Goal: Task Accomplishment & Management: Use online tool/utility

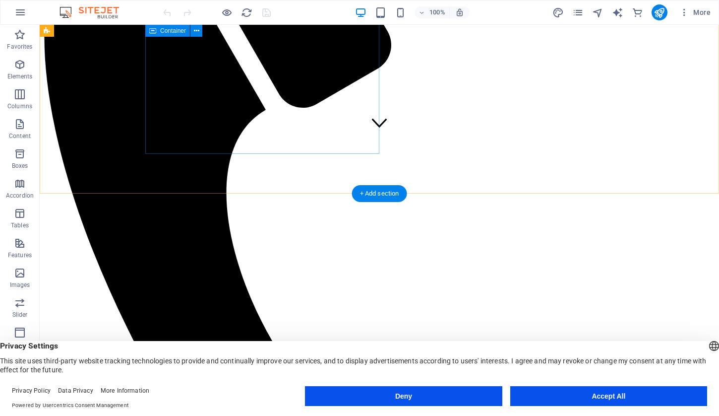
scroll to position [271, 0]
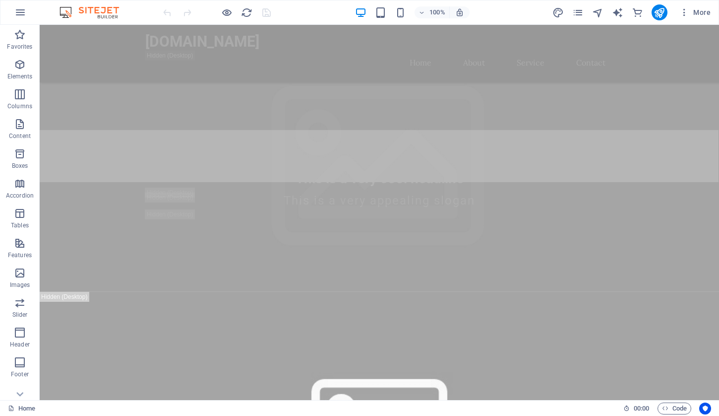
scroll to position [227, 0]
click at [24, 15] on icon "button" at bounding box center [20, 12] width 12 height 12
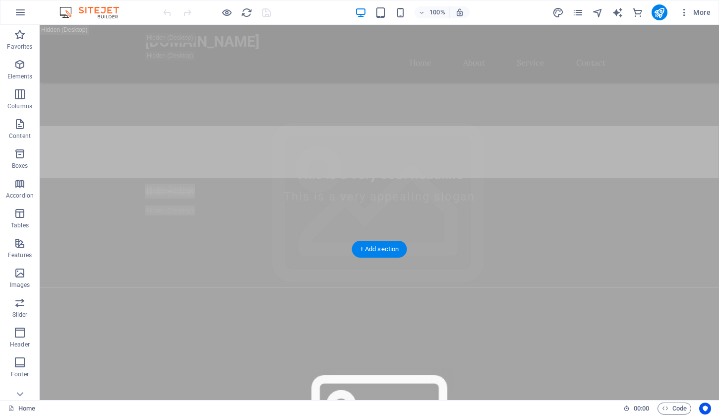
click at [436, 288] on figure at bounding box center [380, 420] width 680 height 264
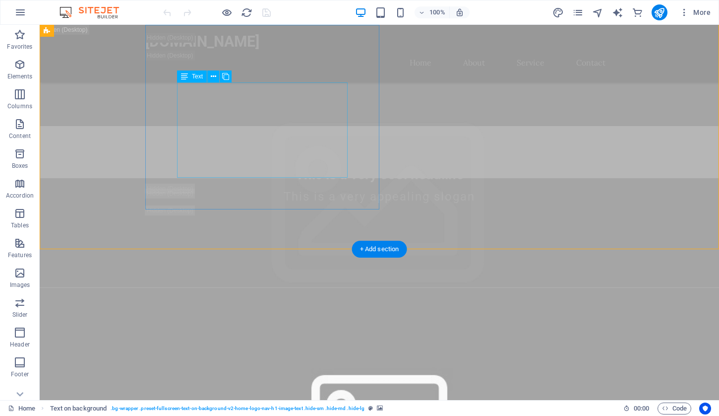
click at [395, 288] on figure at bounding box center [380, 420] width 680 height 264
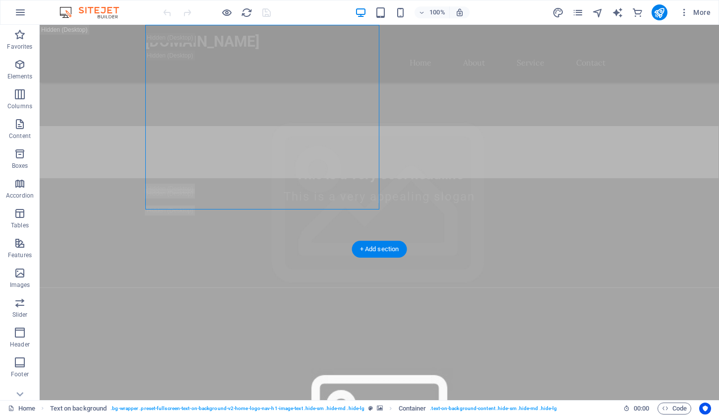
click at [441, 288] on figure at bounding box center [380, 420] width 680 height 264
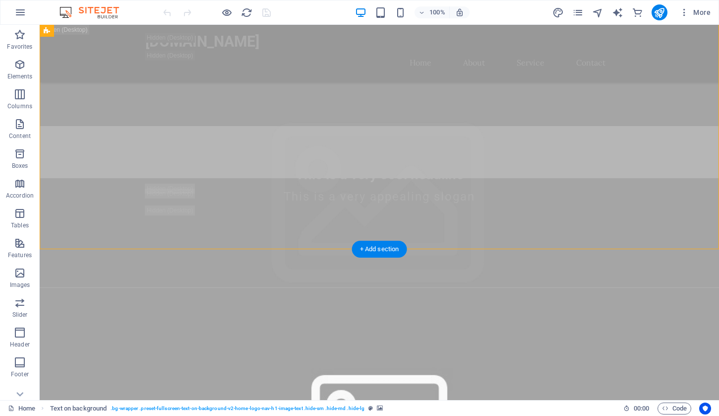
click at [441, 288] on figure at bounding box center [380, 420] width 680 height 264
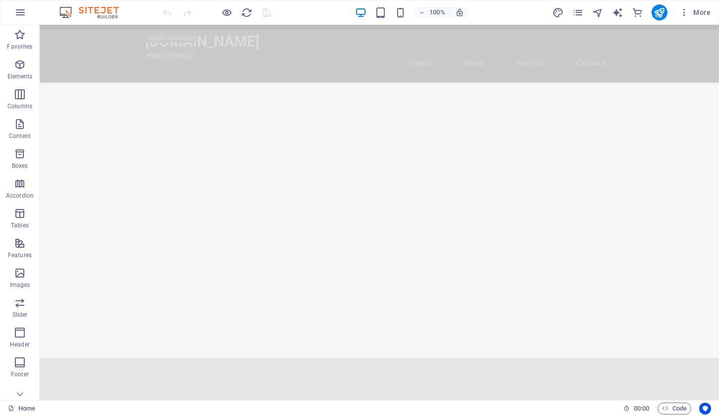
scroll to position [1283, 0]
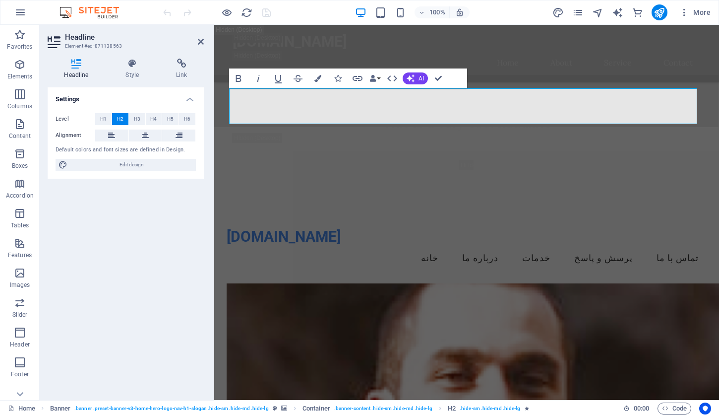
click at [181, 220] on div "Settings Level H1 H2 H3 H4 H5 H6 Alignment Default colors and font sizes are de…" at bounding box center [126, 239] width 156 height 305
click at [202, 42] on icon at bounding box center [201, 42] width 6 height 8
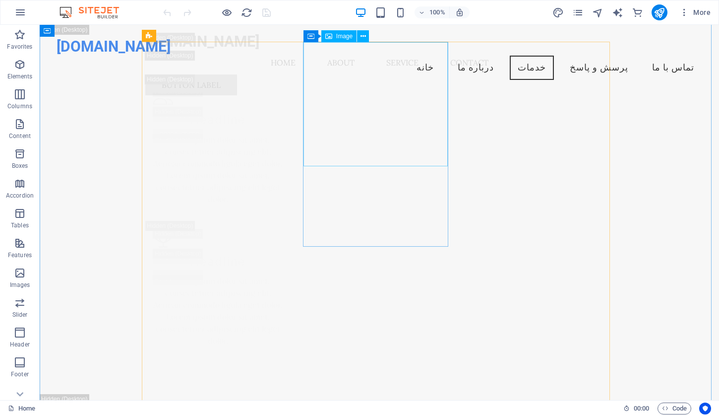
scroll to position [3260, 0]
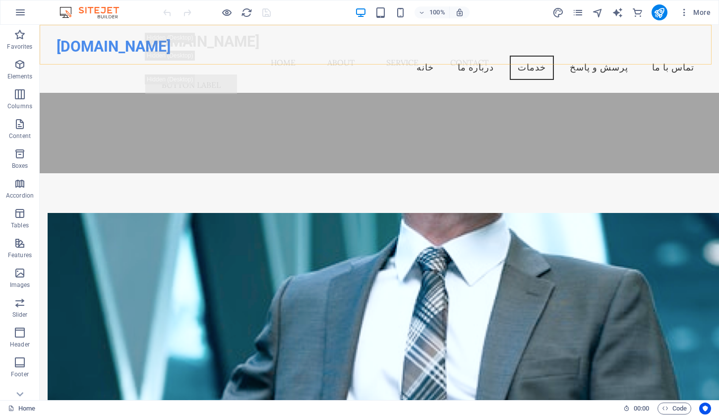
click at [660, 48] on div "[DOMAIN_NAME] Menu Home About Service Contact Button label" at bounding box center [380, 64] width 680 height 78
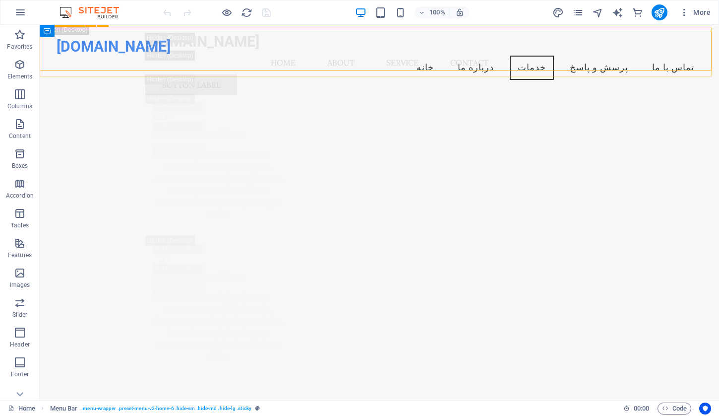
scroll to position [4133, 0]
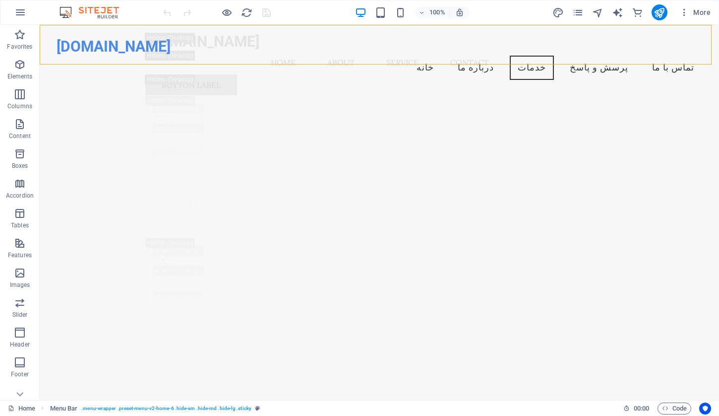
click at [680, 48] on div "[DOMAIN_NAME] Menu Home About Service Contact Button label" at bounding box center [380, 64] width 680 height 78
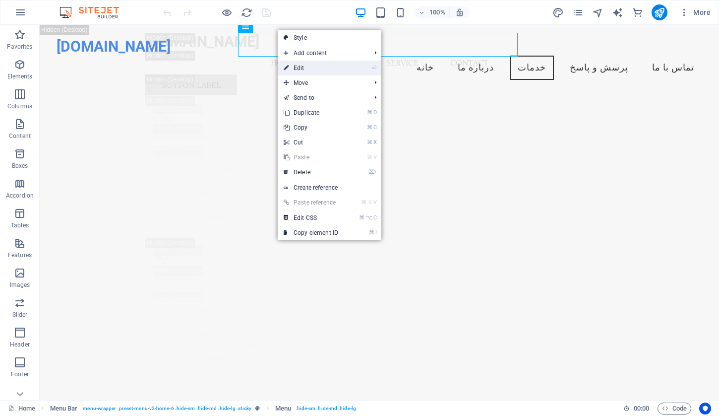
click at [301, 63] on link "⏎ Edit" at bounding box center [311, 68] width 66 height 15
select select
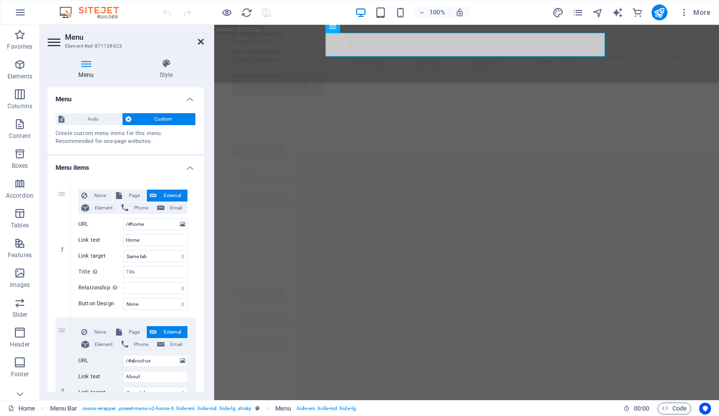
click at [200, 40] on icon at bounding box center [201, 42] width 6 height 8
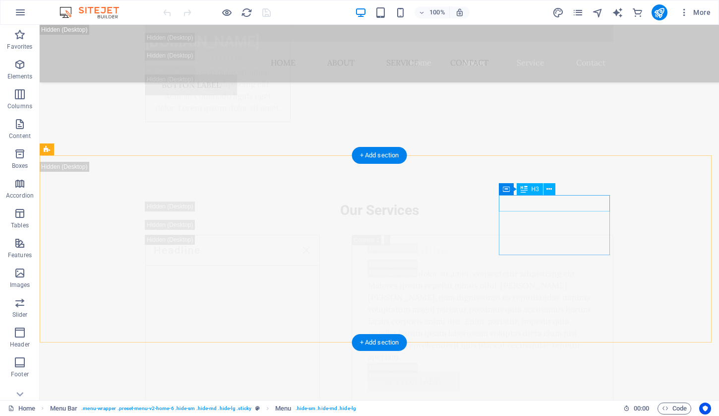
scroll to position [13681, 0]
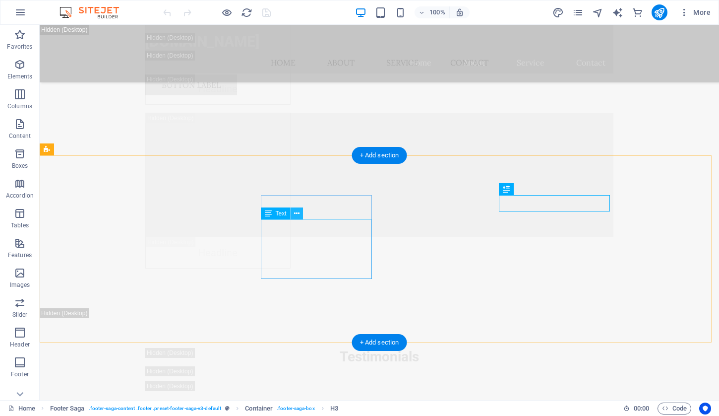
click at [294, 214] on icon at bounding box center [296, 213] width 5 height 10
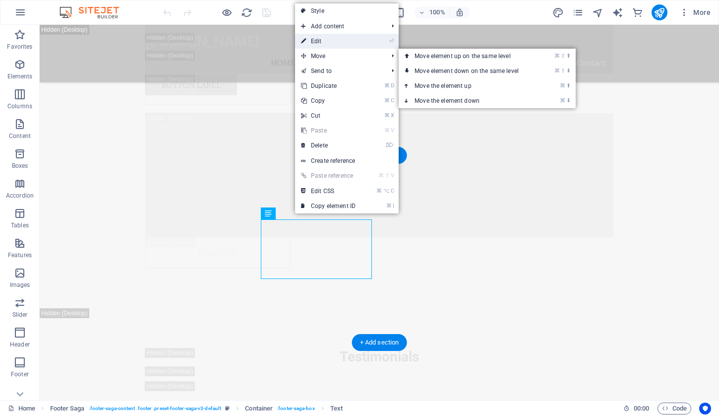
click at [338, 43] on link "⏎ Edit" at bounding box center [328, 41] width 66 height 15
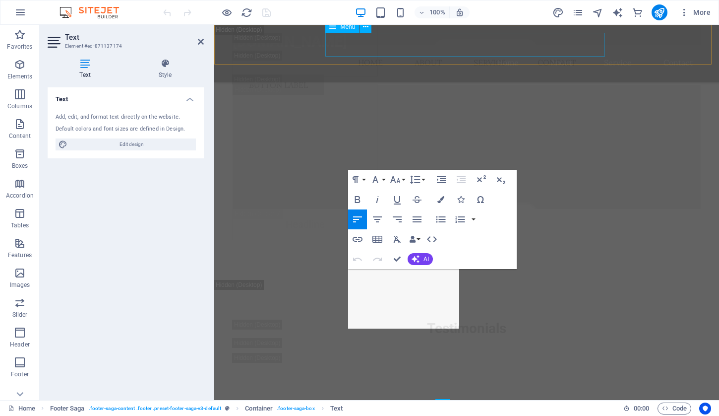
scroll to position [13465, 0]
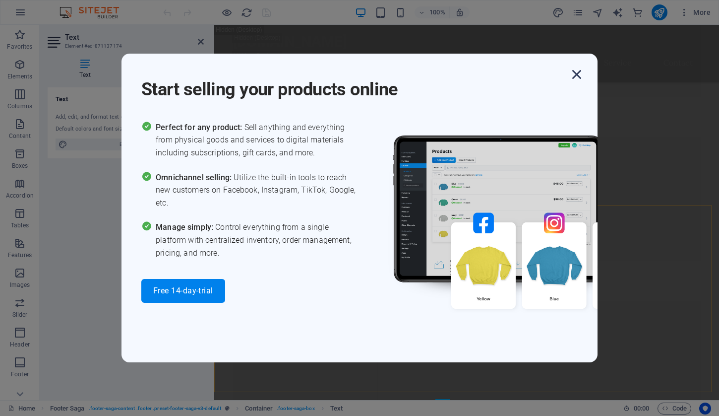
click at [574, 73] on icon "button" at bounding box center [577, 74] width 18 height 18
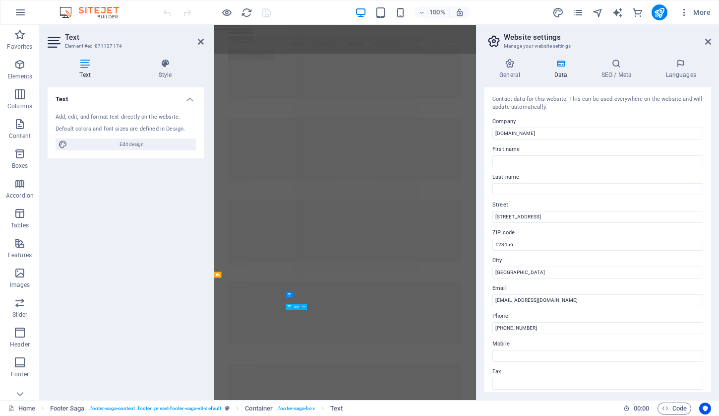
scroll to position [14377, 0]
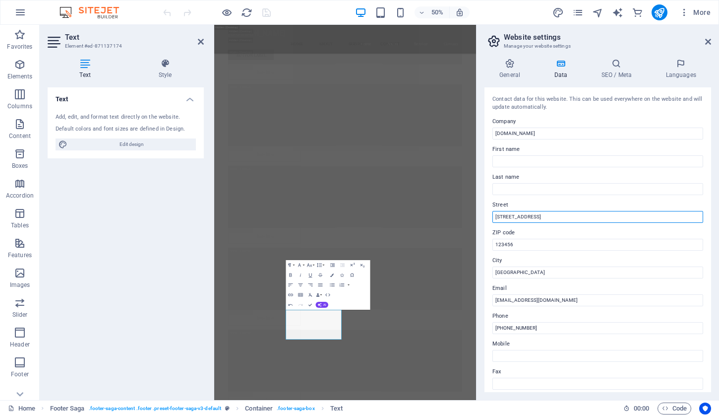
drag, startPoint x: 538, startPoint y: 216, endPoint x: 483, endPoint y: 214, distance: 55.1
click at [542, 219] on input "[STREET_ADDRESS]" at bounding box center [598, 217] width 211 height 12
click at [536, 214] on input "[STREET_ADDRESS]" at bounding box center [598, 217] width 211 height 12
click at [536, 215] on input "[STREET_ADDRESS]" at bounding box center [598, 217] width 211 height 12
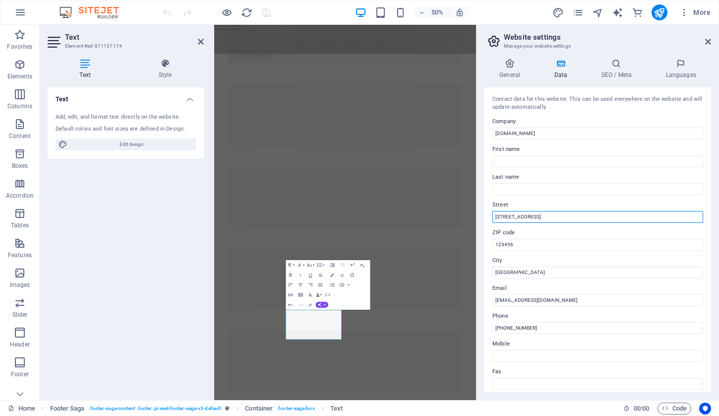
click at [536, 215] on input "[STREET_ADDRESS]" at bounding box center [598, 217] width 211 height 12
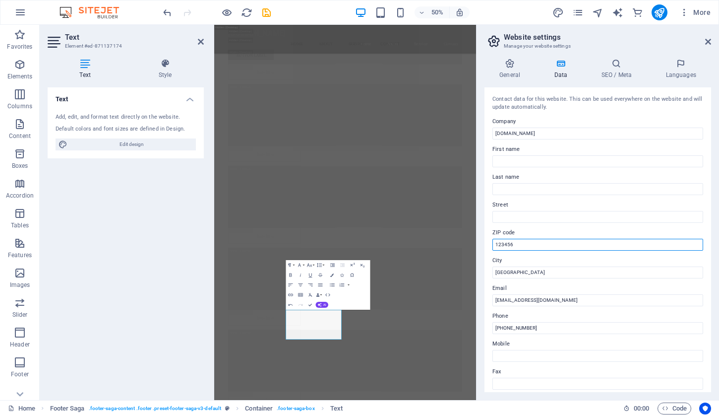
click at [522, 239] on input "123456" at bounding box center [598, 245] width 211 height 12
click at [521, 241] on input "123456" at bounding box center [598, 245] width 211 height 12
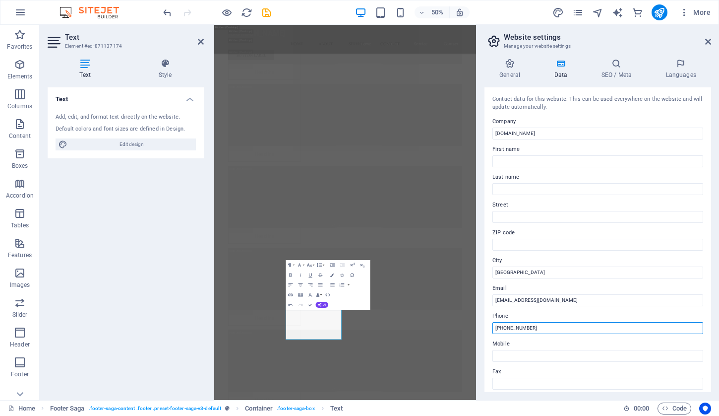
click at [546, 322] on input "[PHONE_NUMBER]" at bounding box center [598, 328] width 211 height 12
click at [545, 324] on input "[PHONE_NUMBER]" at bounding box center [598, 328] width 211 height 12
type input "+"
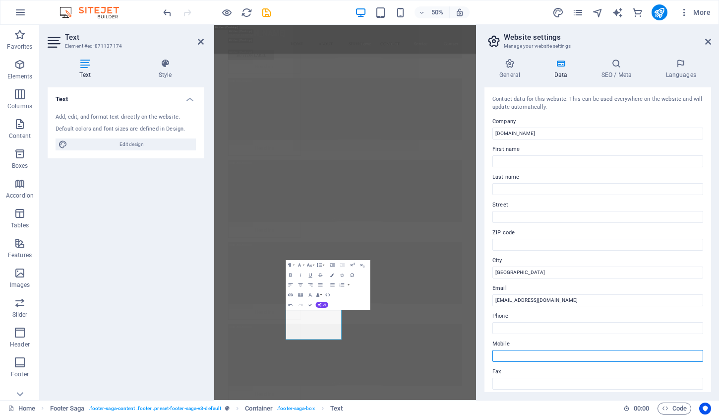
click at [537, 352] on input "Mobile" at bounding box center [598, 356] width 211 height 12
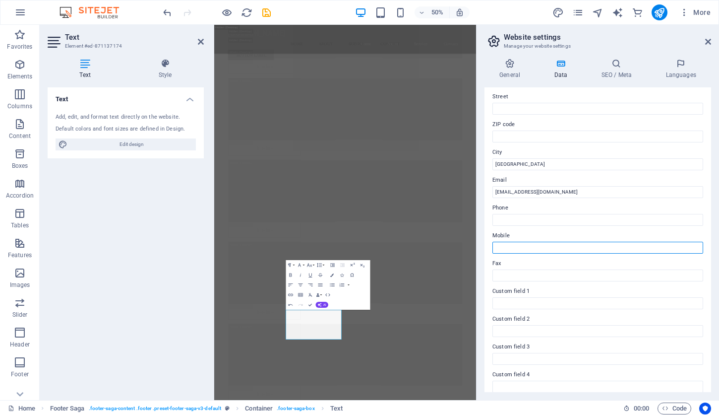
scroll to position [0, 0]
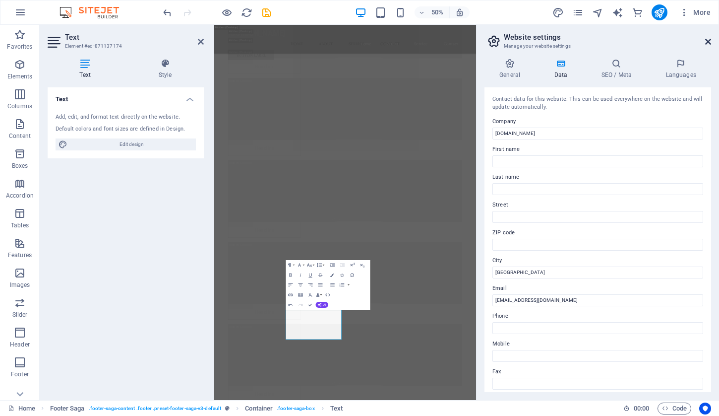
drag, startPoint x: 711, startPoint y: 40, endPoint x: 496, endPoint y: 15, distance: 216.2
click at [711, 40] on icon at bounding box center [708, 42] width 6 height 8
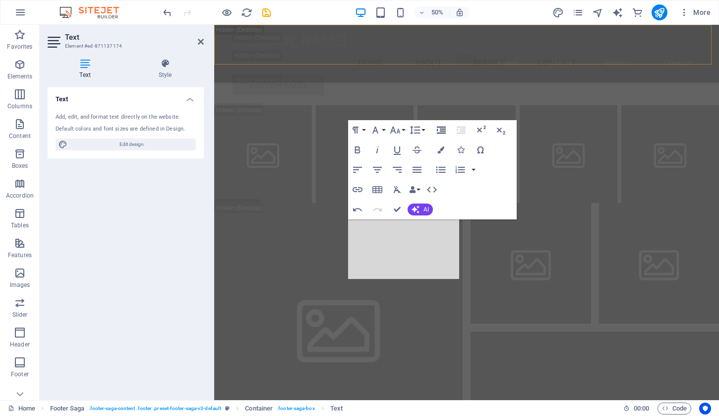
scroll to position [13465, 0]
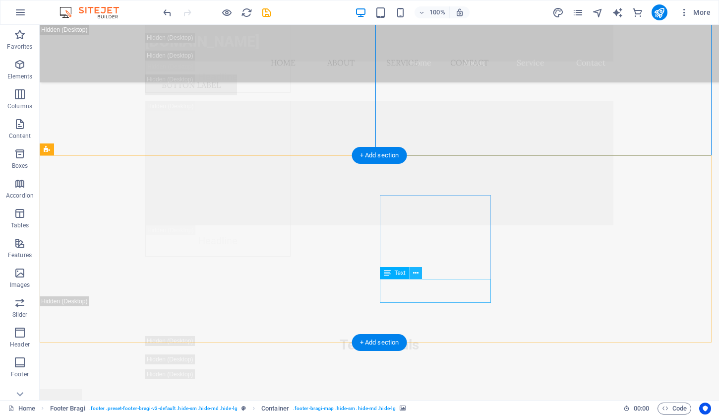
click at [415, 278] on icon at bounding box center [415, 273] width 5 height 10
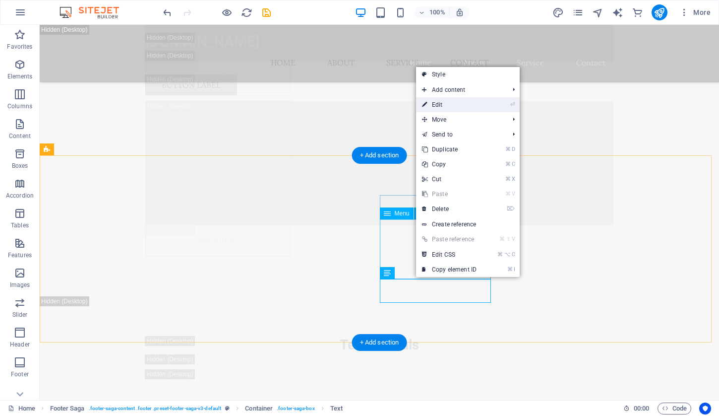
drag, startPoint x: 459, startPoint y: 107, endPoint x: 245, endPoint y: 81, distance: 215.8
click at [459, 107] on link "⏎ Edit" at bounding box center [449, 104] width 66 height 15
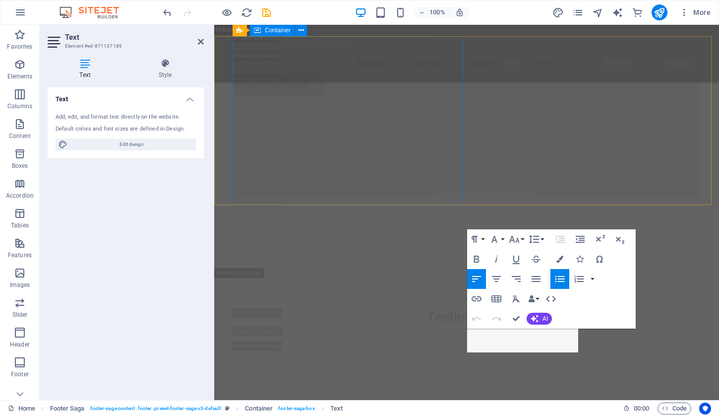
scroll to position [13465, 0]
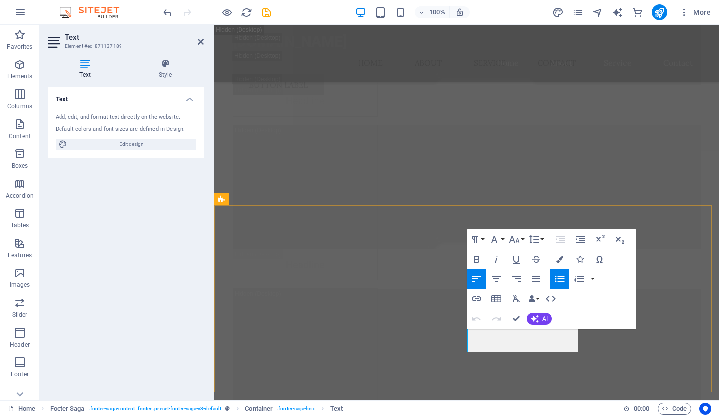
drag, startPoint x: 518, startPoint y: 338, endPoint x: 465, endPoint y: 333, distance: 53.3
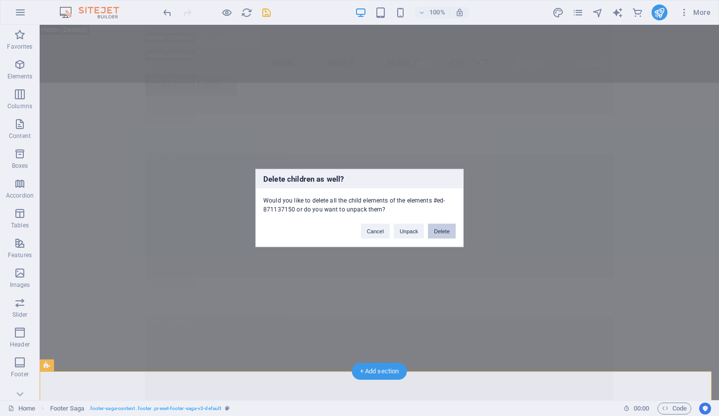
click at [433, 235] on button "Delete" at bounding box center [442, 231] width 28 height 15
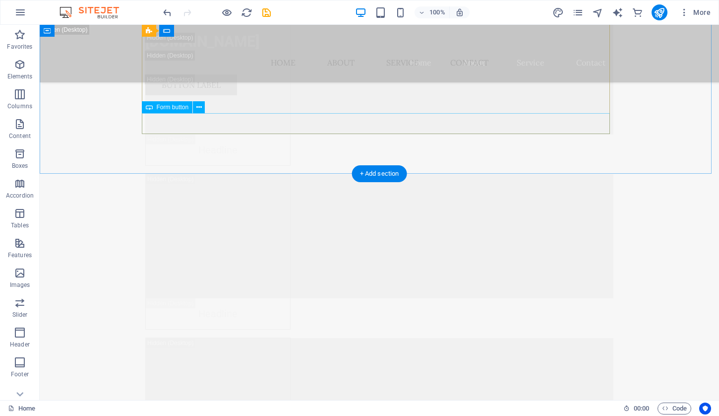
scroll to position [13494, 0]
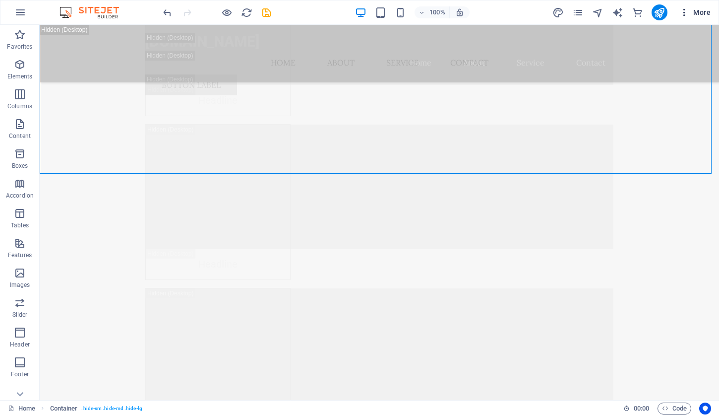
click at [701, 17] on span "More" at bounding box center [695, 12] width 31 height 10
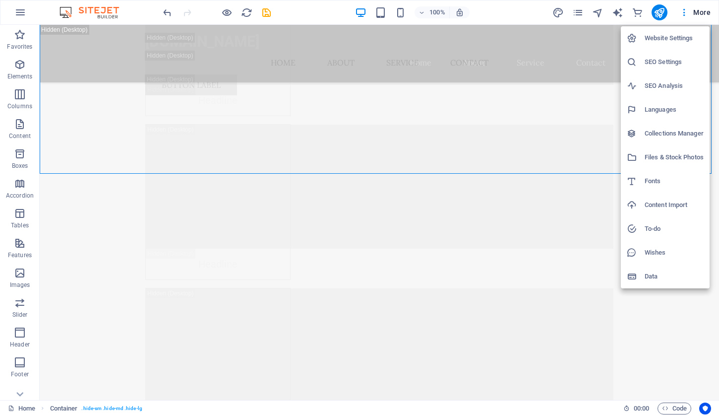
click at [670, 104] on h6 "Languages" at bounding box center [674, 110] width 59 height 12
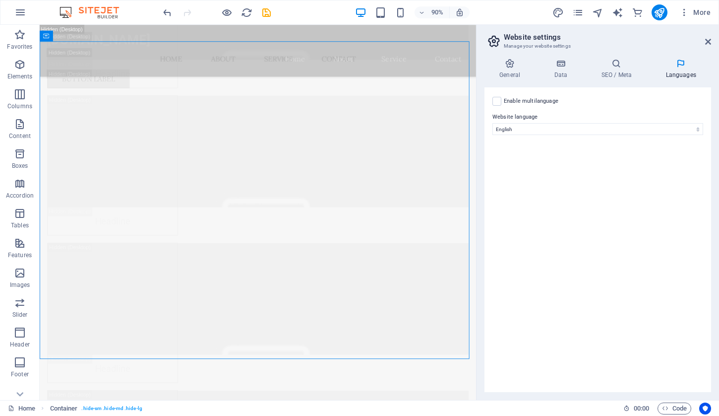
scroll to position [14860, 0]
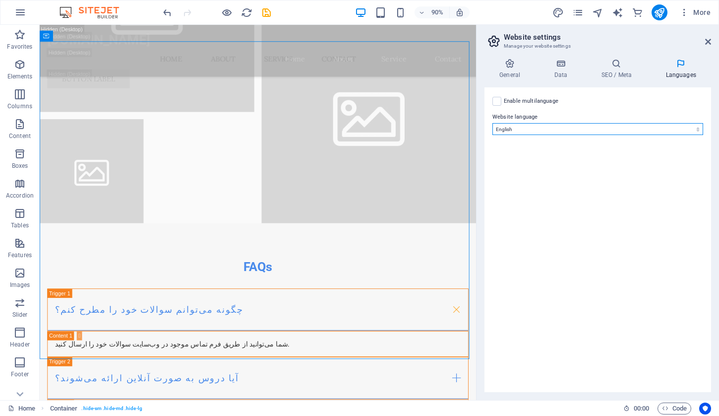
select select "46"
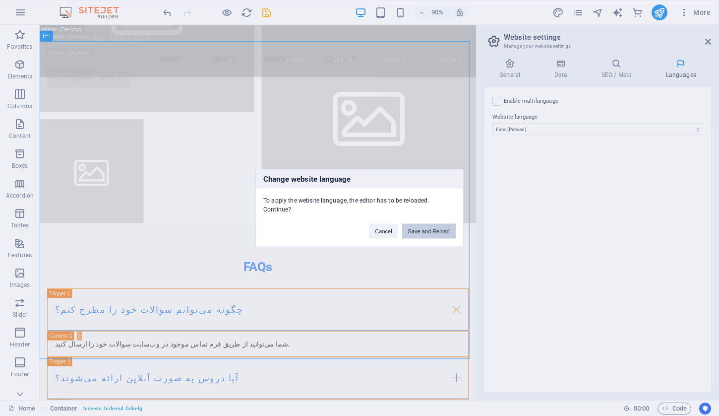
click at [439, 235] on button "Save and Reload" at bounding box center [429, 231] width 54 height 15
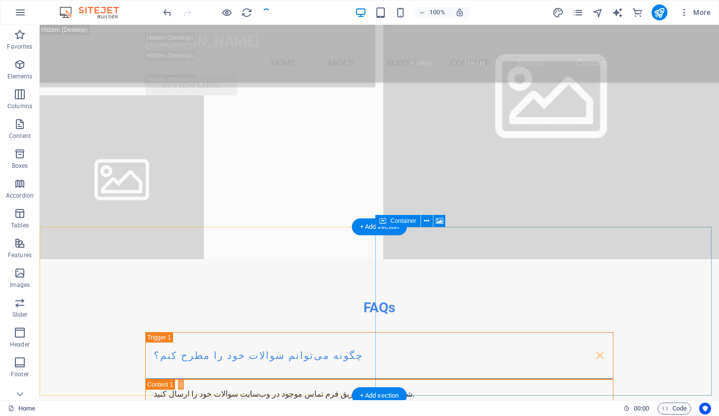
scroll to position [13440, 0]
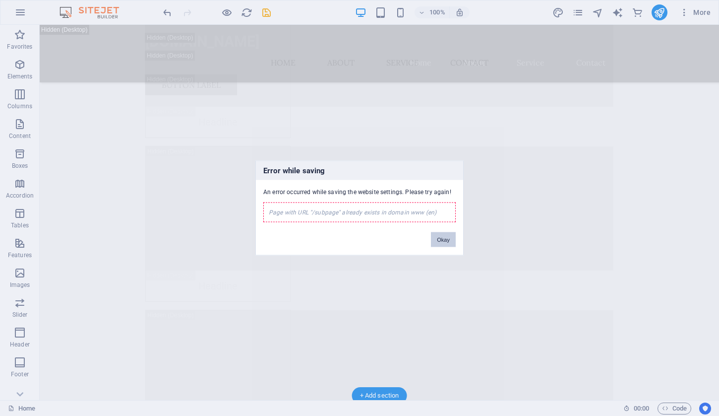
click at [445, 240] on button "Okay" at bounding box center [443, 239] width 25 height 15
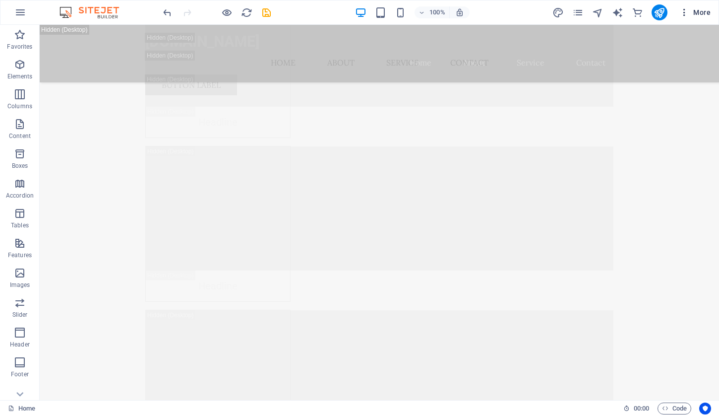
click at [706, 7] on span "More" at bounding box center [695, 12] width 31 height 10
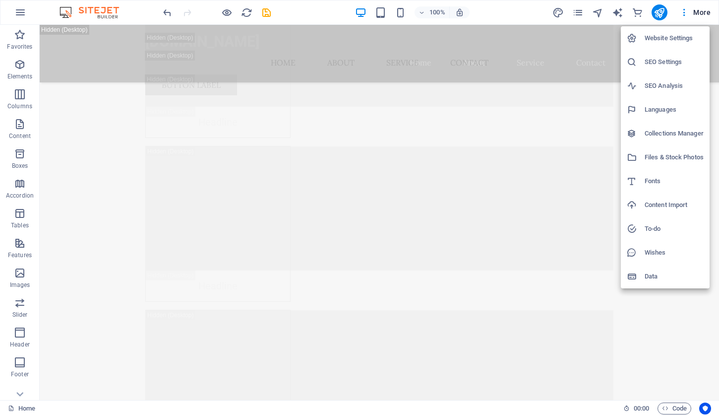
click at [675, 113] on h6 "Languages" at bounding box center [674, 110] width 59 height 12
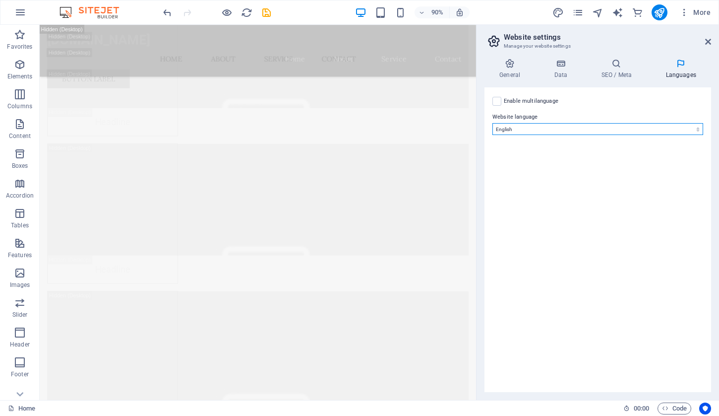
select select "46"
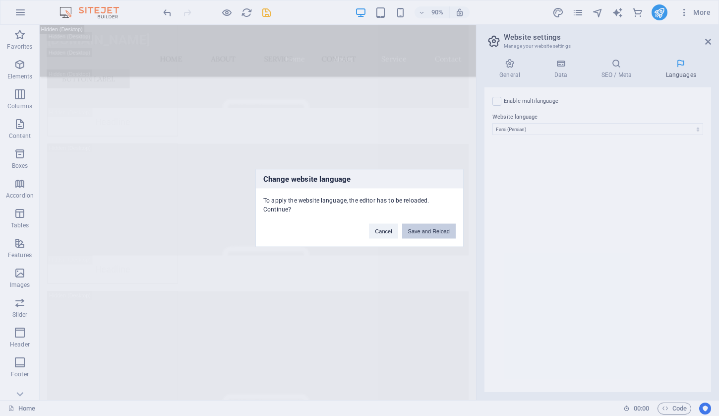
click at [414, 234] on button "Save and Reload" at bounding box center [429, 231] width 54 height 15
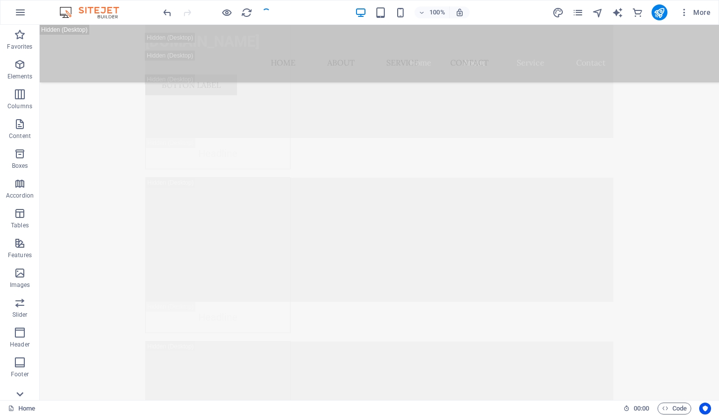
click at [26, 393] on icon at bounding box center [20, 394] width 14 height 14
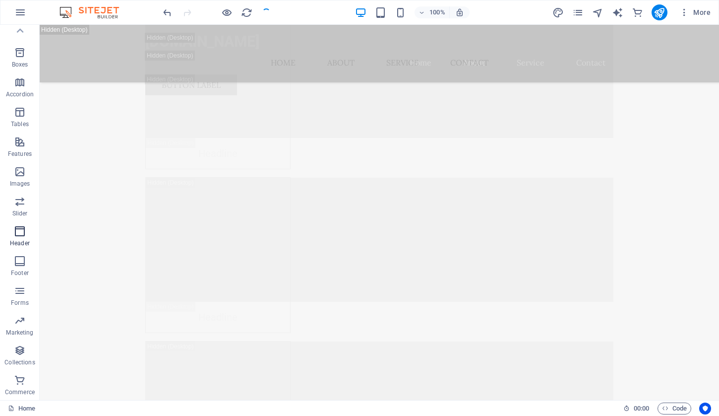
click at [26, 239] on span "Header" at bounding box center [20, 237] width 40 height 24
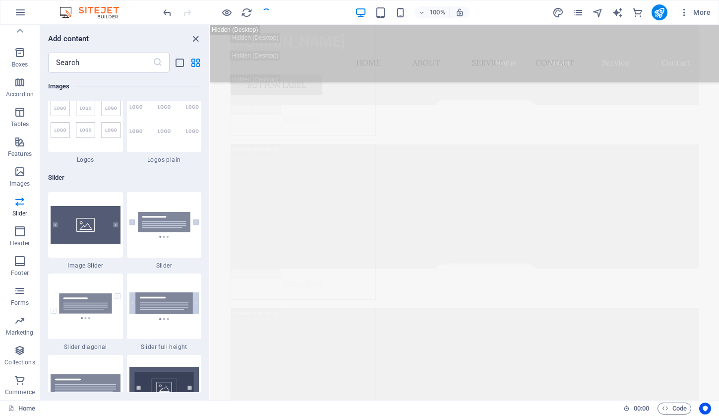
scroll to position [5427, 0]
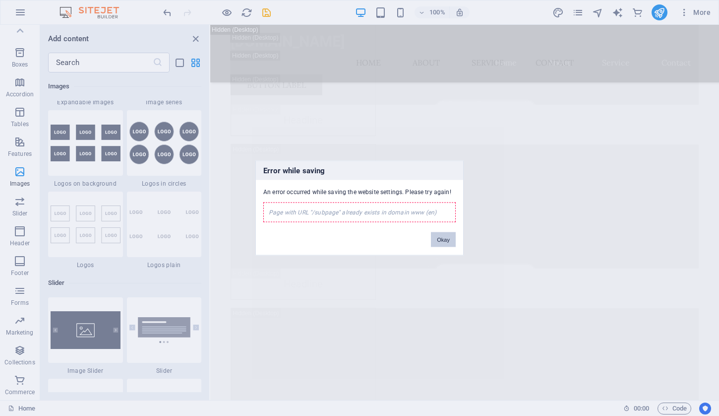
drag, startPoint x: 438, startPoint y: 240, endPoint x: 219, endPoint y: 217, distance: 219.4
click at [438, 240] on button "Okay" at bounding box center [443, 239] width 25 height 15
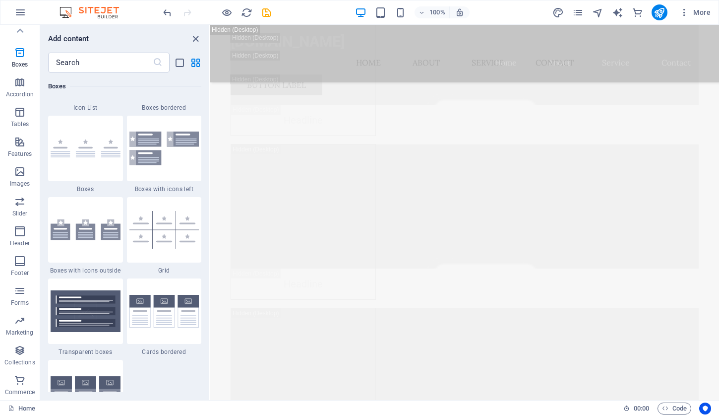
scroll to position [2805, 0]
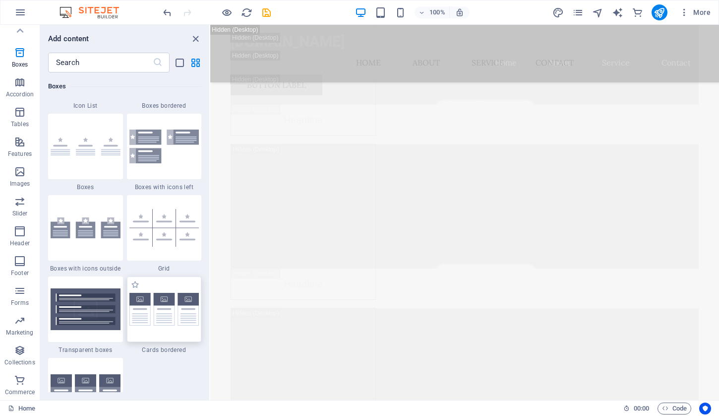
click at [175, 303] on img at bounding box center [164, 309] width 70 height 32
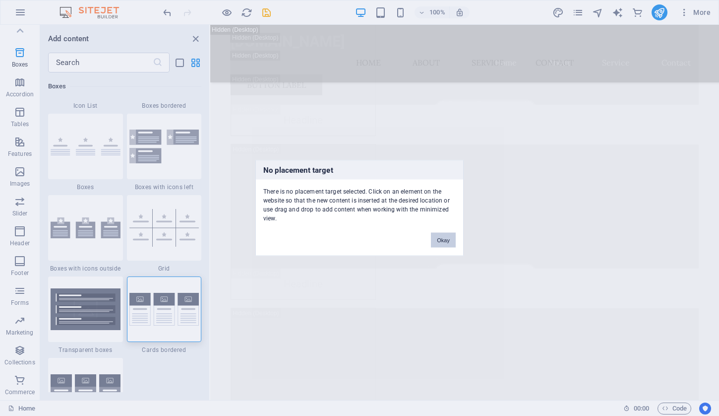
click at [442, 239] on button "Okay" at bounding box center [443, 240] width 25 height 15
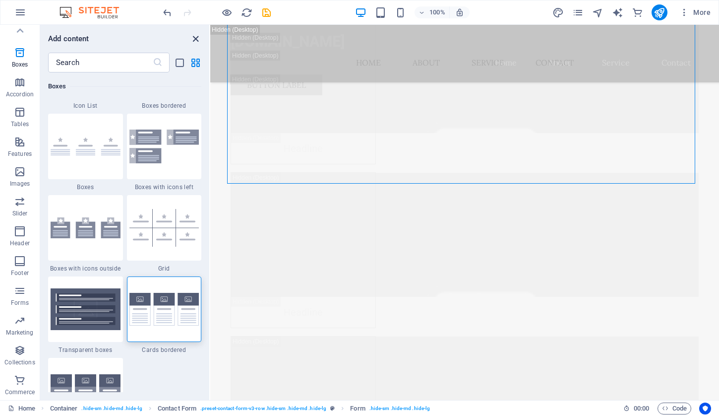
click at [196, 40] on icon "close panel" at bounding box center [195, 38] width 11 height 11
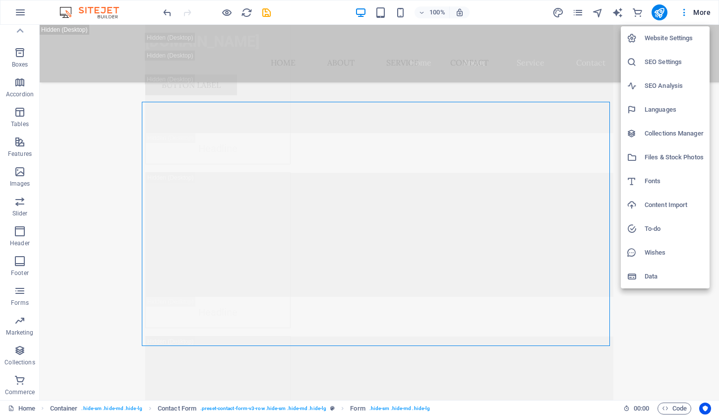
click at [694, 14] on div at bounding box center [359, 208] width 719 height 416
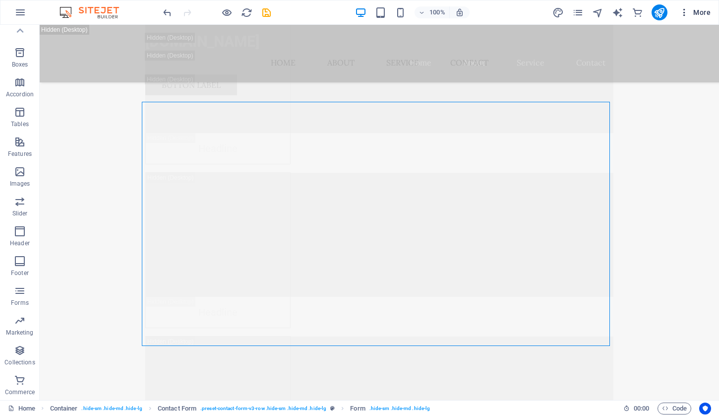
click at [704, 14] on span "More" at bounding box center [695, 12] width 31 height 10
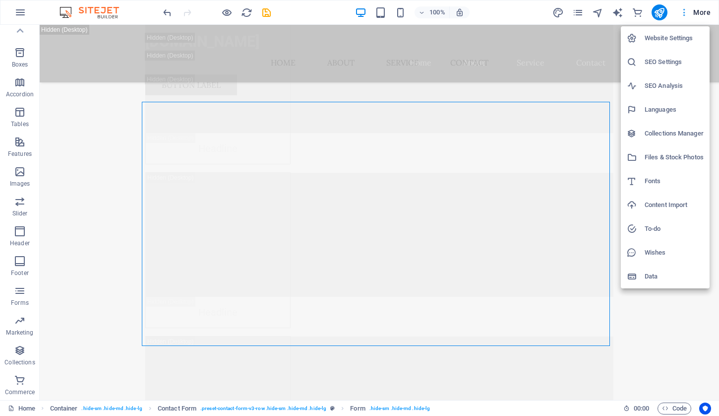
click at [703, 14] on div at bounding box center [359, 208] width 719 height 416
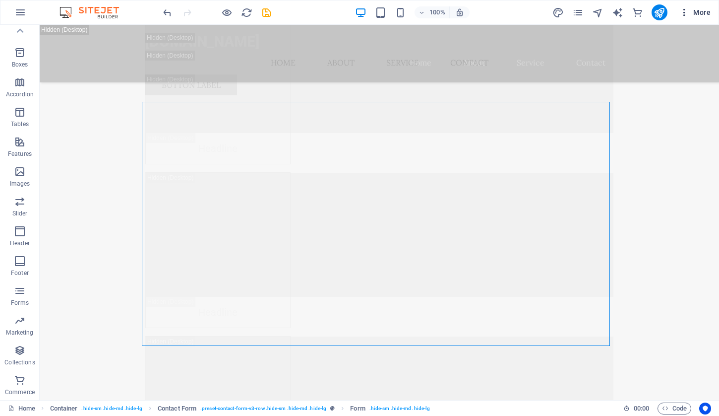
click at [701, 13] on span "More" at bounding box center [695, 12] width 31 height 10
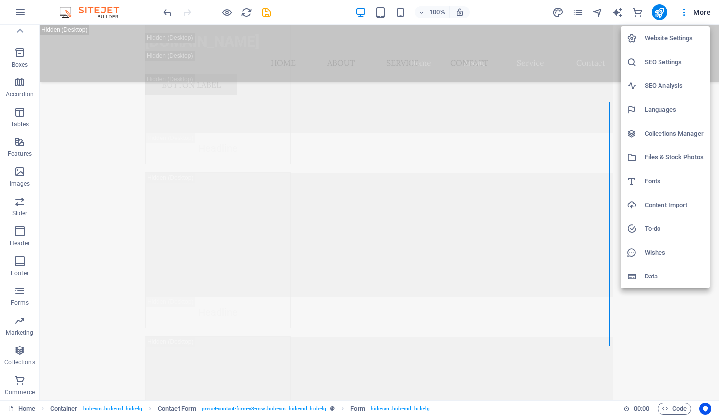
click at [699, 11] on div at bounding box center [359, 208] width 719 height 416
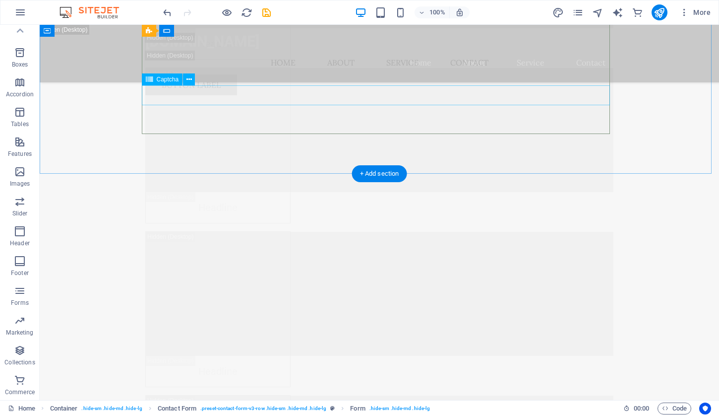
scroll to position [13494, 0]
